Goal: Book appointment/travel/reservation

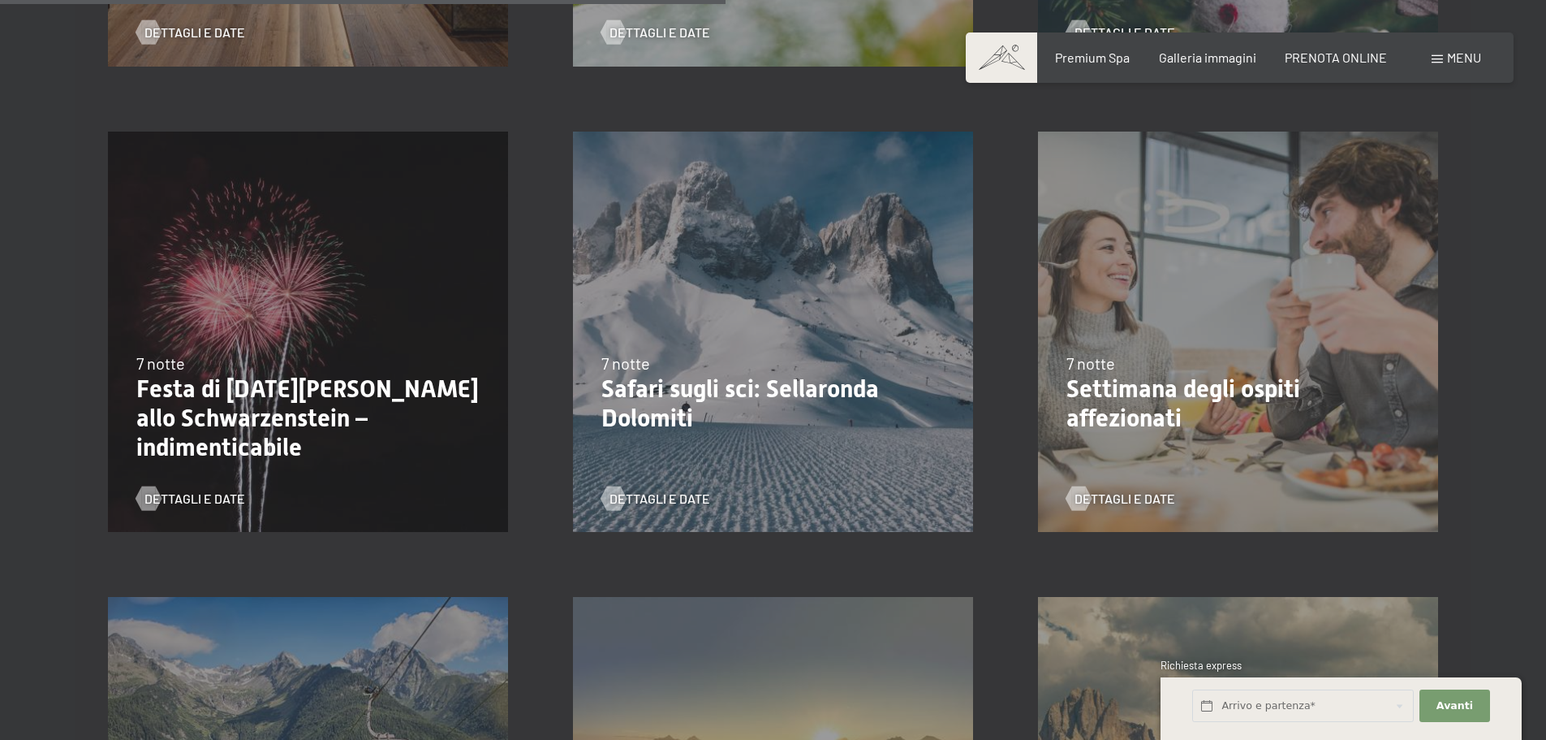
scroll to position [1786, 0]
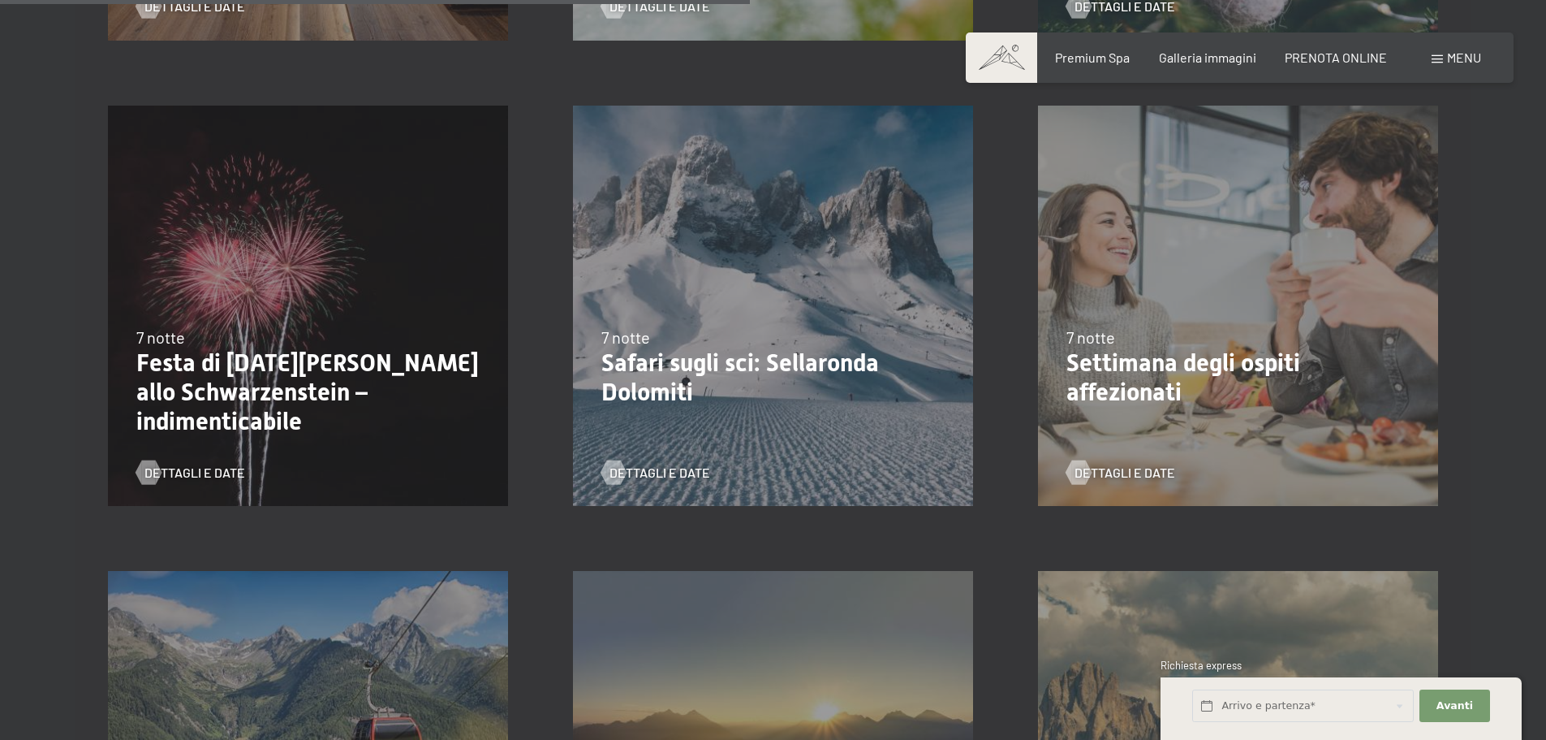
click at [222, 326] on div "7 notte" at bounding box center [307, 337] width 343 height 23
click at [226, 382] on p "Festa di [DATE][PERSON_NAME] allo Schwarzenstein – indimenticabile" at bounding box center [307, 392] width 343 height 88
click at [190, 472] on span "Dettagli e Date" at bounding box center [211, 473] width 101 height 18
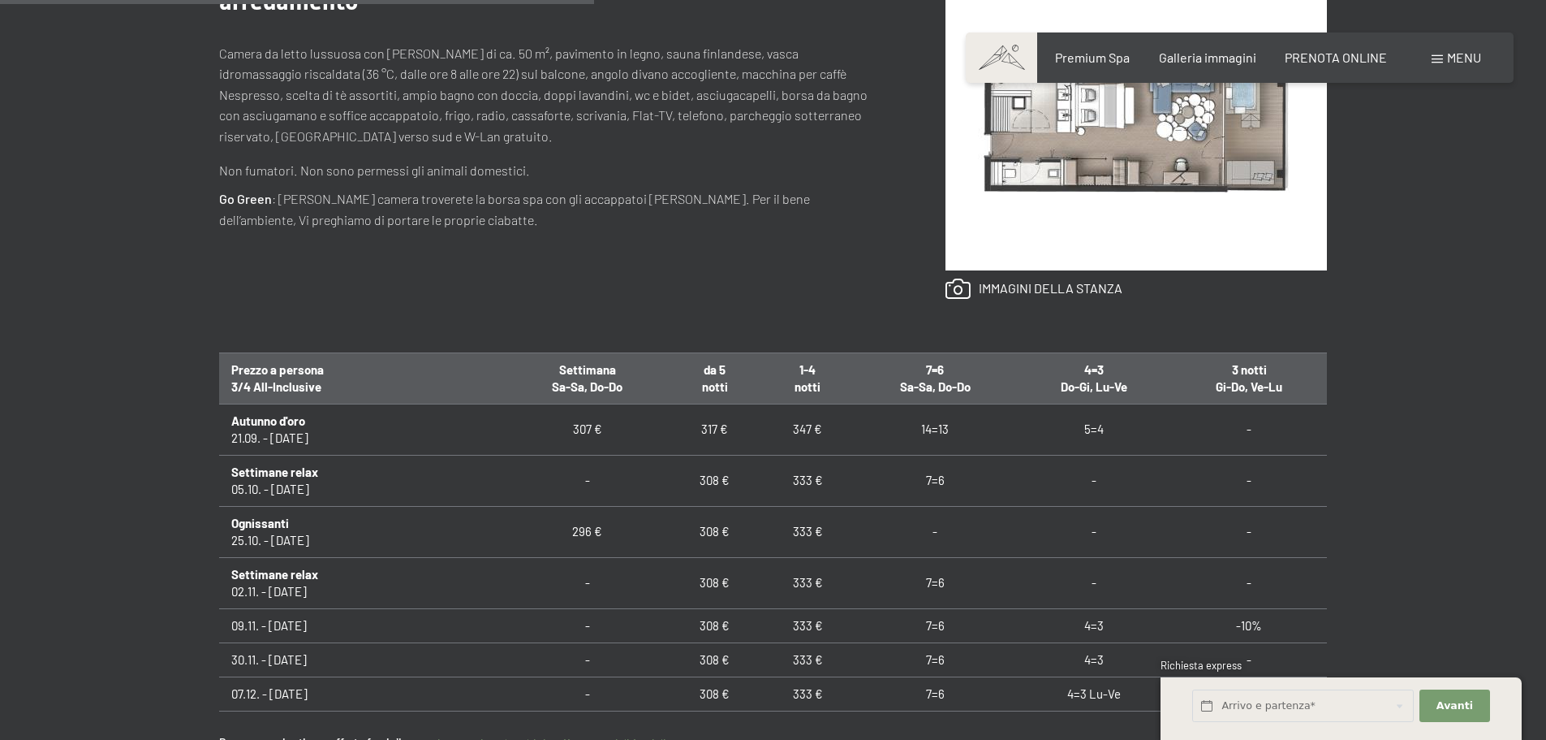
scroll to position [812, 0]
